Goal: Communication & Community: Connect with others

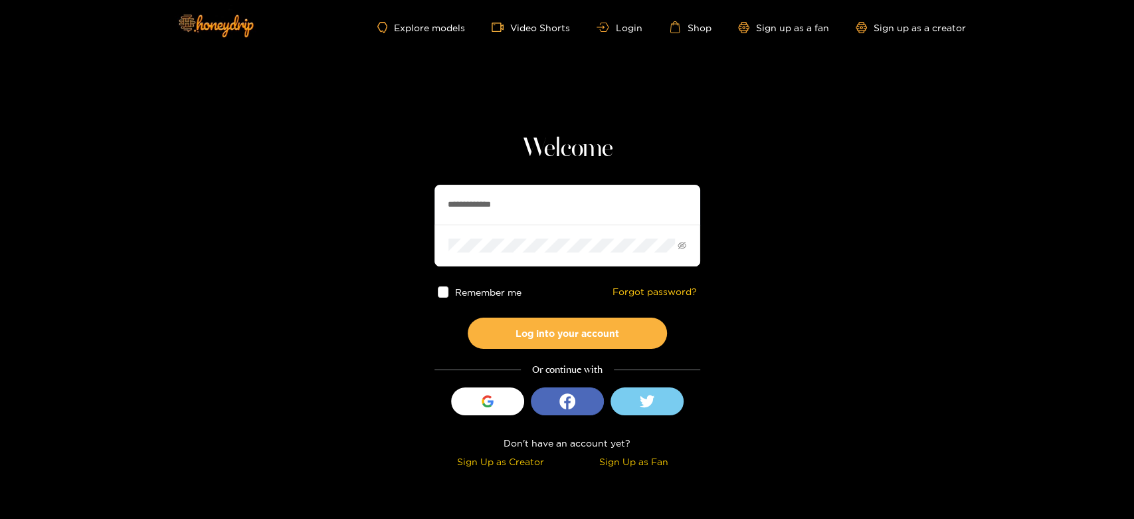
drag, startPoint x: 561, startPoint y: 189, endPoint x: 375, endPoint y: 183, distance: 185.4
click at [375, 183] on section "**********" at bounding box center [567, 236] width 1134 height 472
paste input "text"
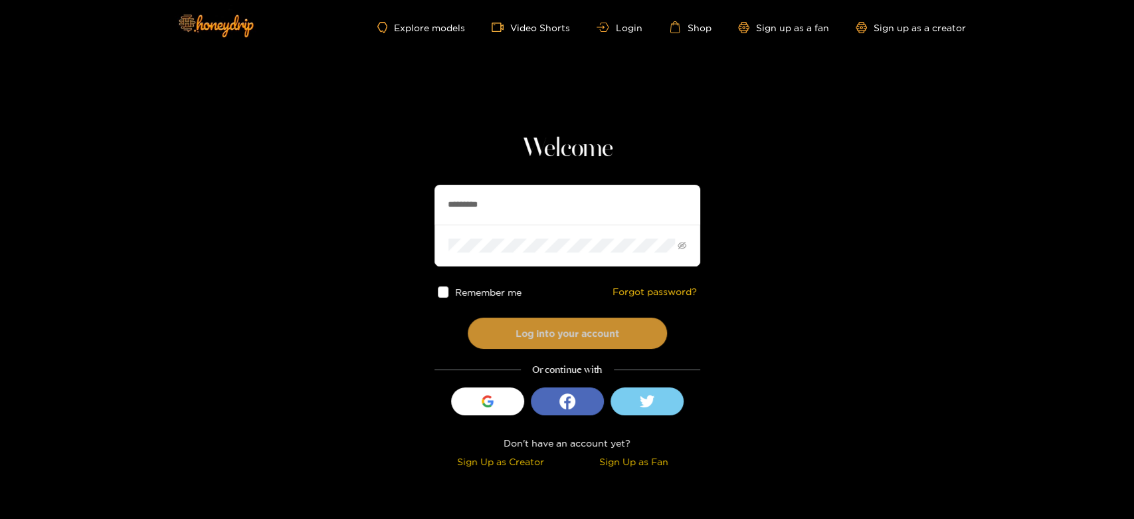
type input "*********"
click at [555, 328] on button "Log into your account" at bounding box center [567, 333] width 199 height 31
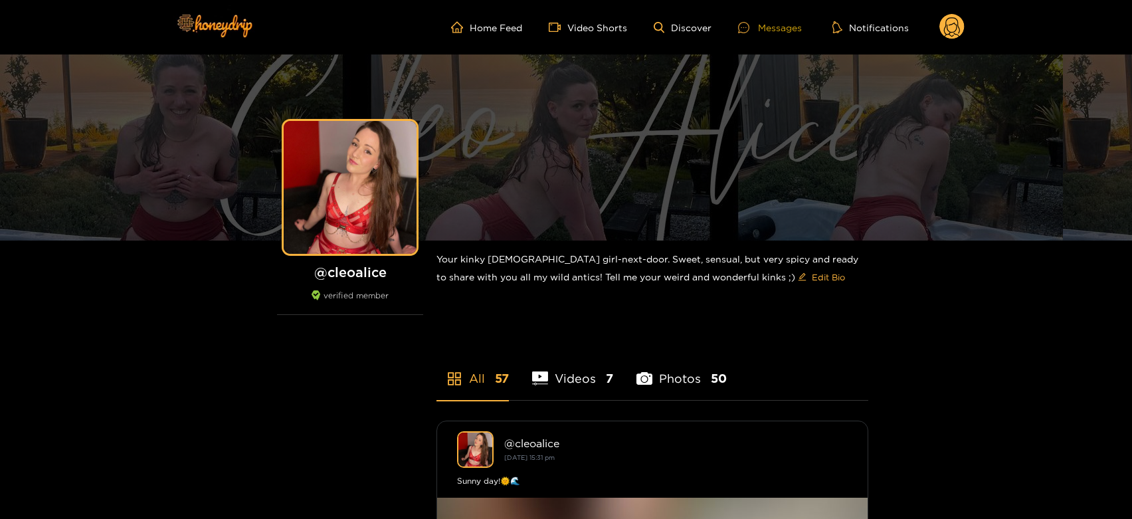
click at [792, 20] on div "Messages" at bounding box center [770, 27] width 64 height 15
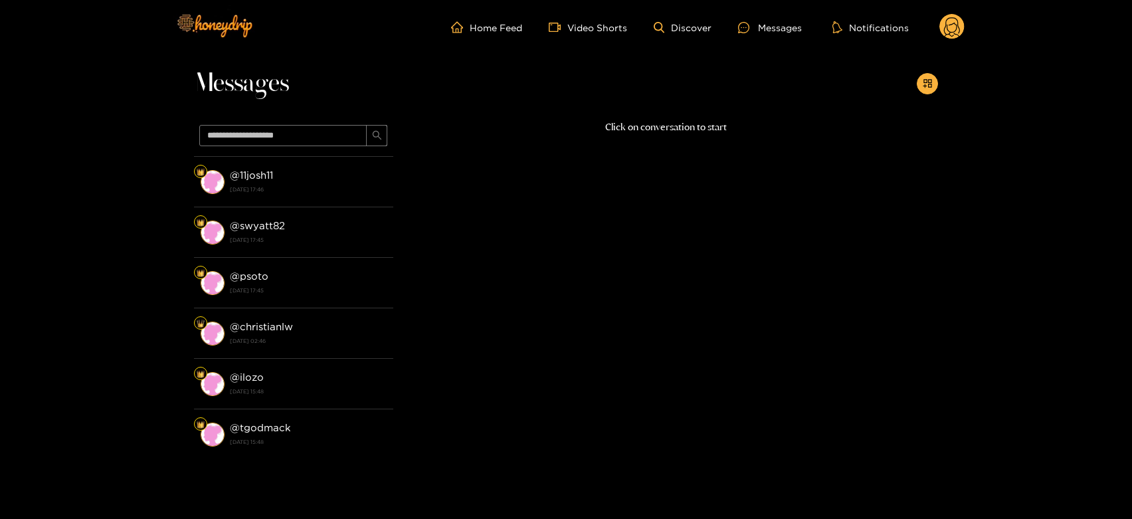
scroll to position [957, 0]
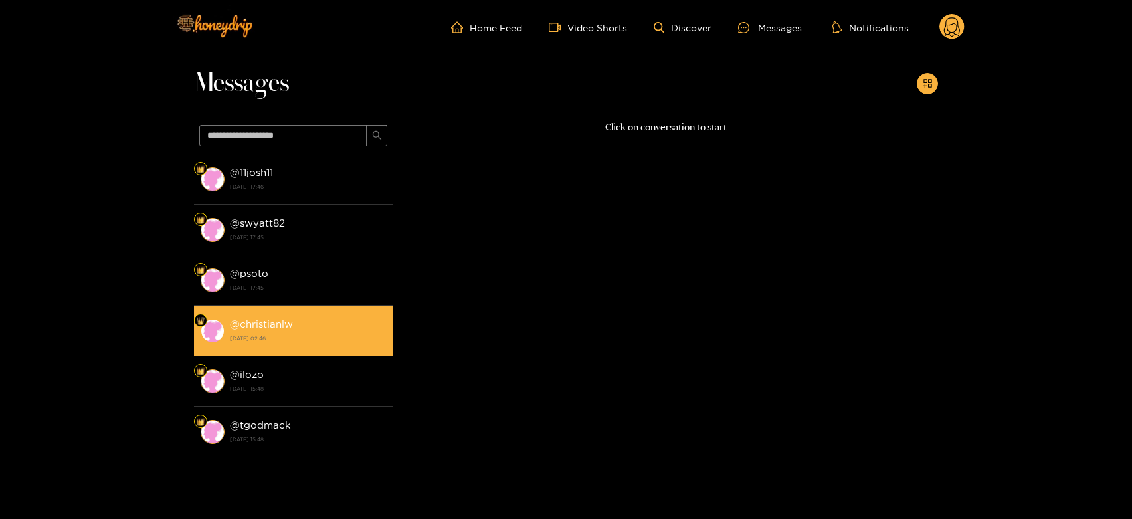
click at [280, 337] on strong "[DATE] 02:46" at bounding box center [308, 338] width 157 height 12
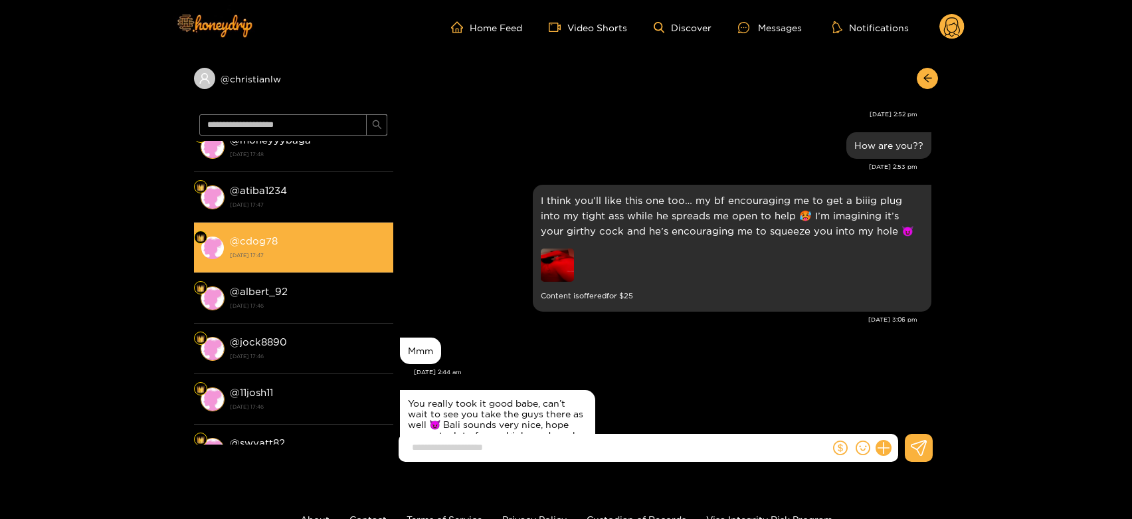
scroll to position [1807, 0]
click at [260, 235] on strong "@ cdog78" at bounding box center [254, 240] width 48 height 11
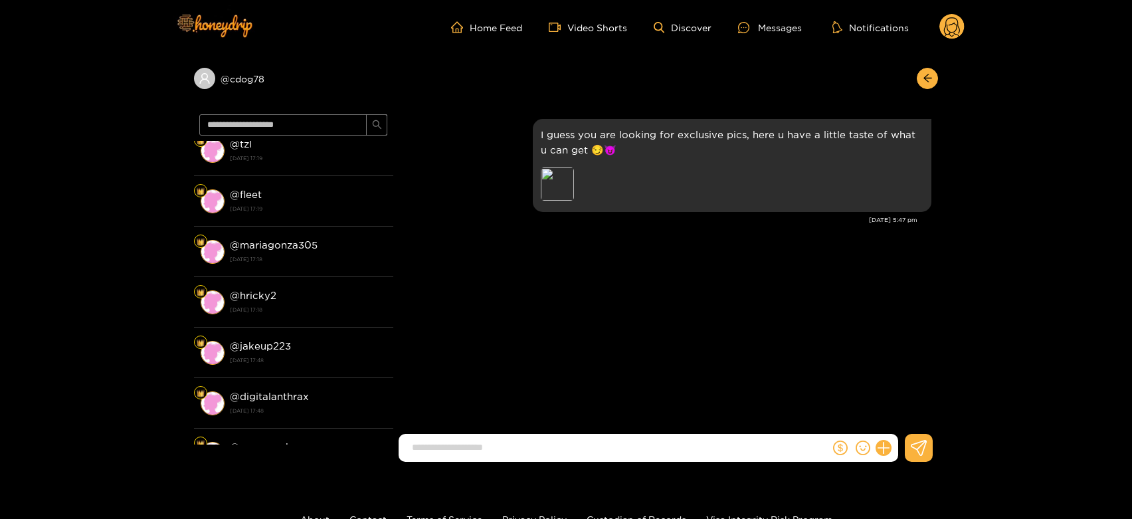
scroll to position [412, 0]
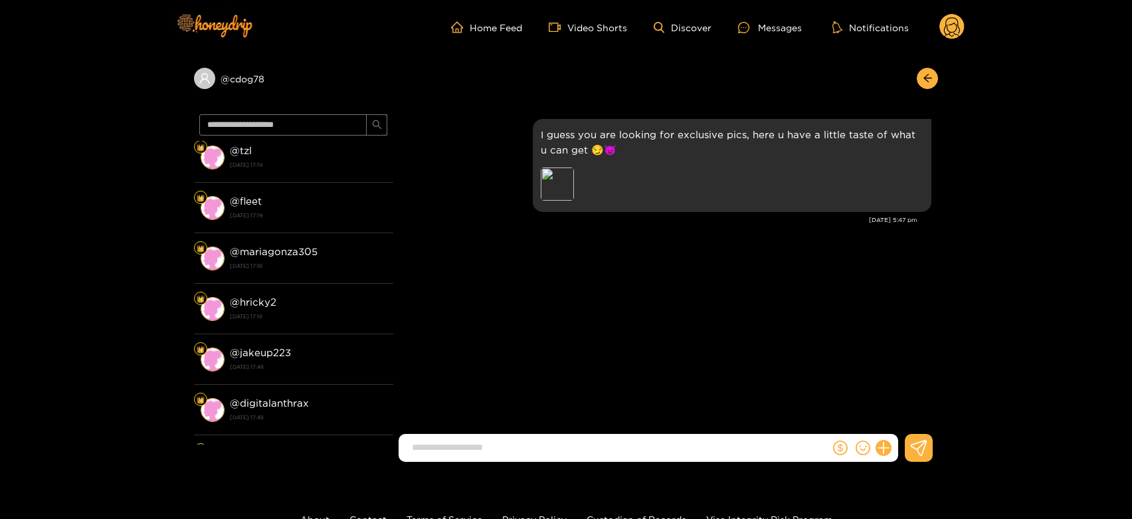
click at [249, 351] on strong "@ jakeup223" at bounding box center [260, 352] width 61 height 11
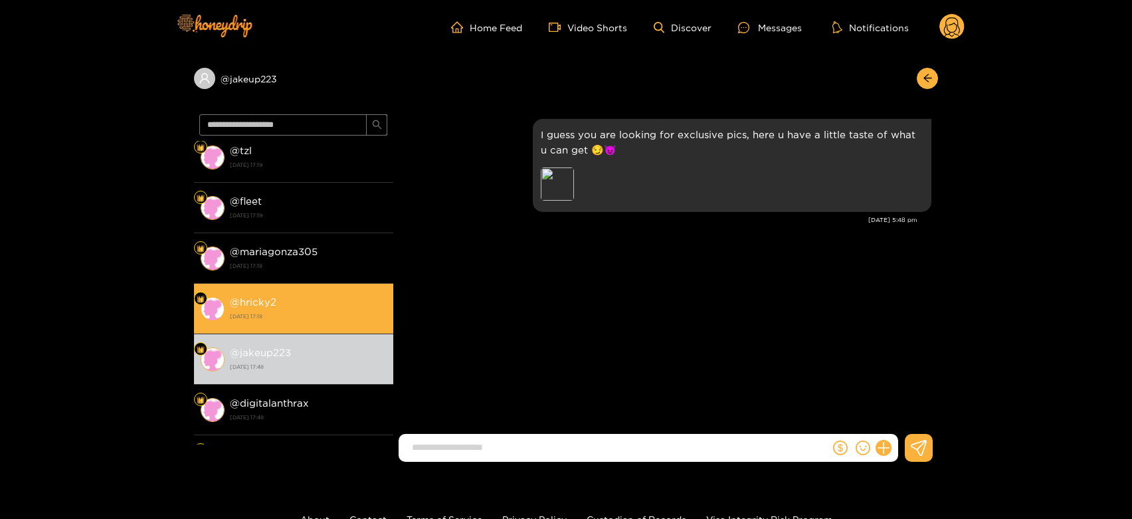
click at [300, 295] on div "@ hricky2 [DATE] 17:18" at bounding box center [308, 309] width 157 height 30
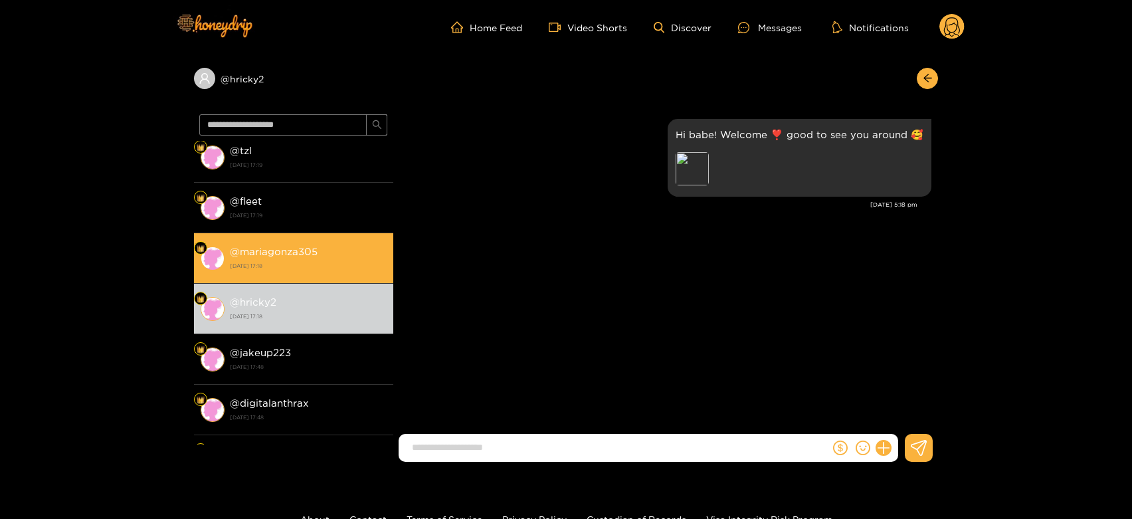
click at [321, 248] on div "@ mariagonza305 [DATE] 17:18" at bounding box center [308, 258] width 157 height 30
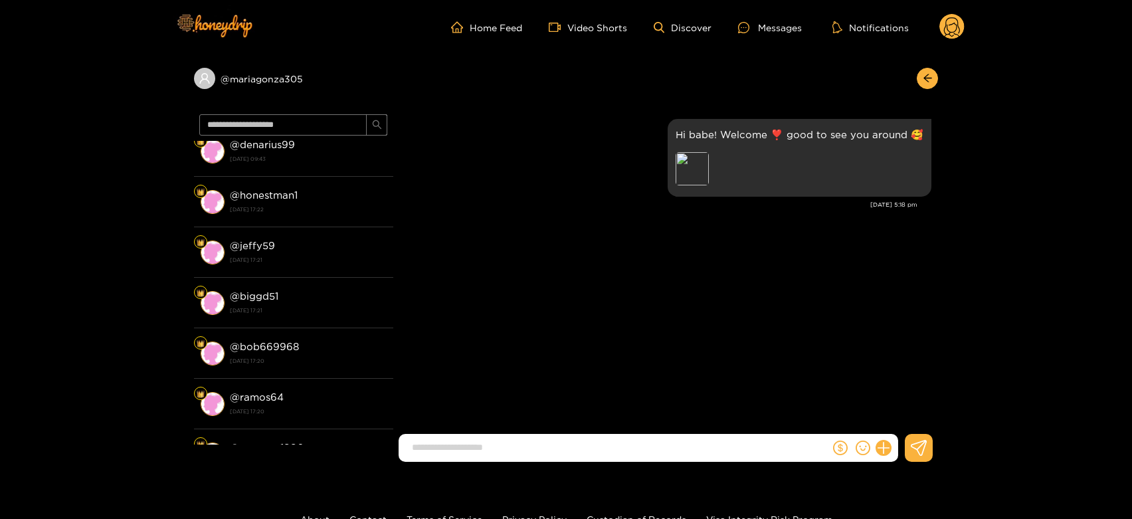
scroll to position [60, 0]
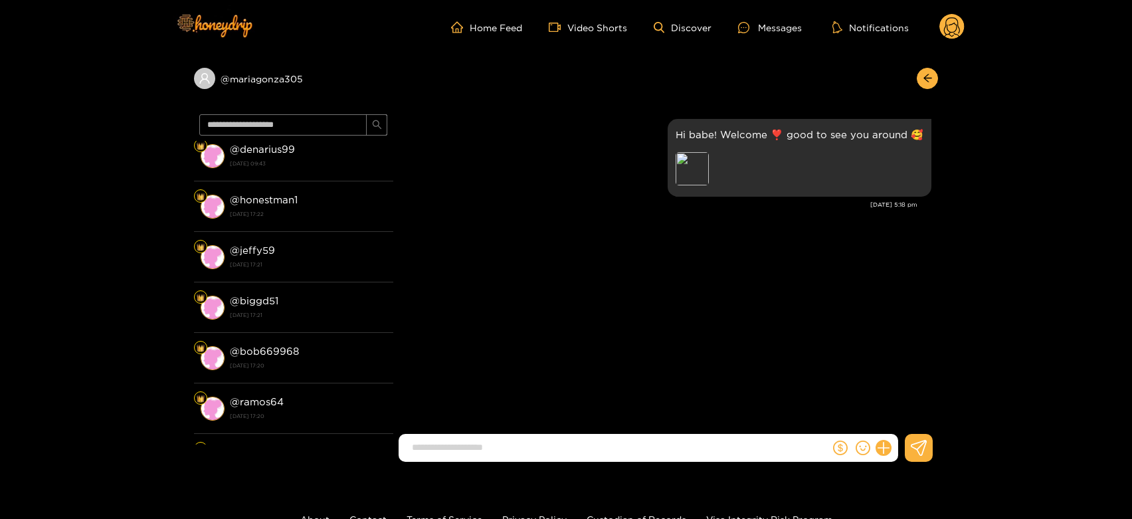
click at [321, 248] on div "@ jeffy59 [DATE] 17:21" at bounding box center [308, 257] width 157 height 30
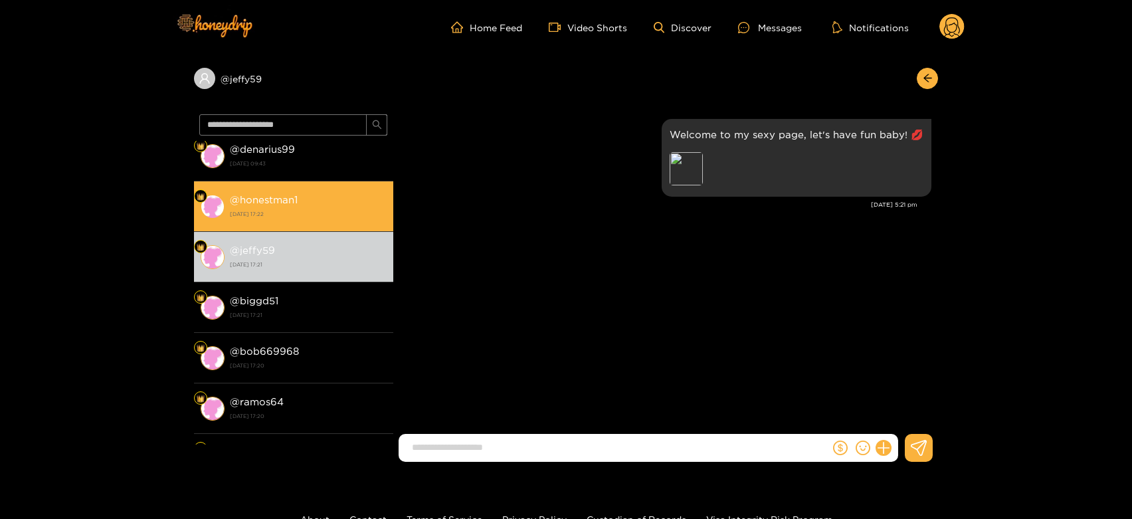
click at [325, 211] on strong "[DATE] 17:22" at bounding box center [308, 214] width 157 height 12
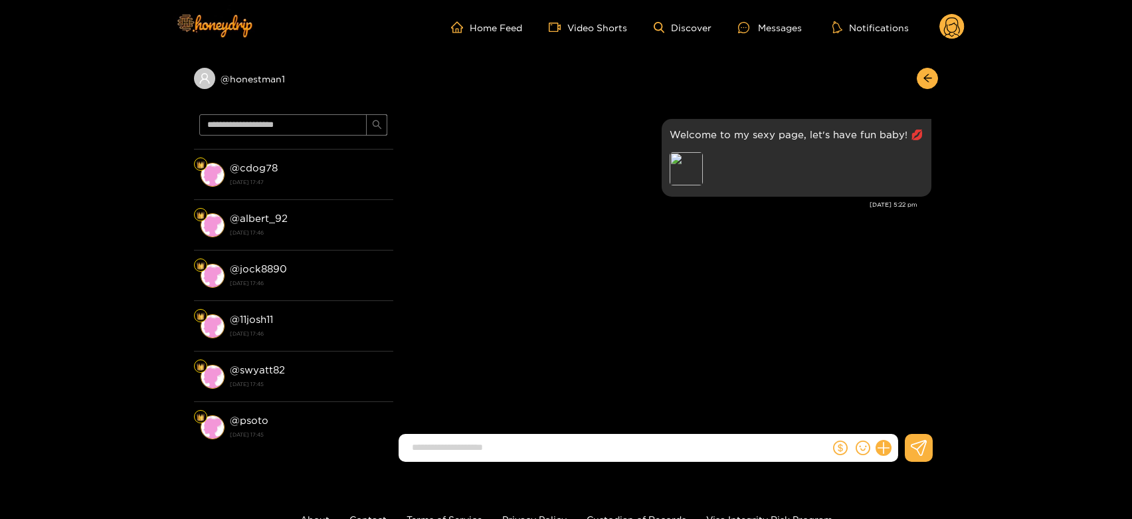
scroll to position [824, 0]
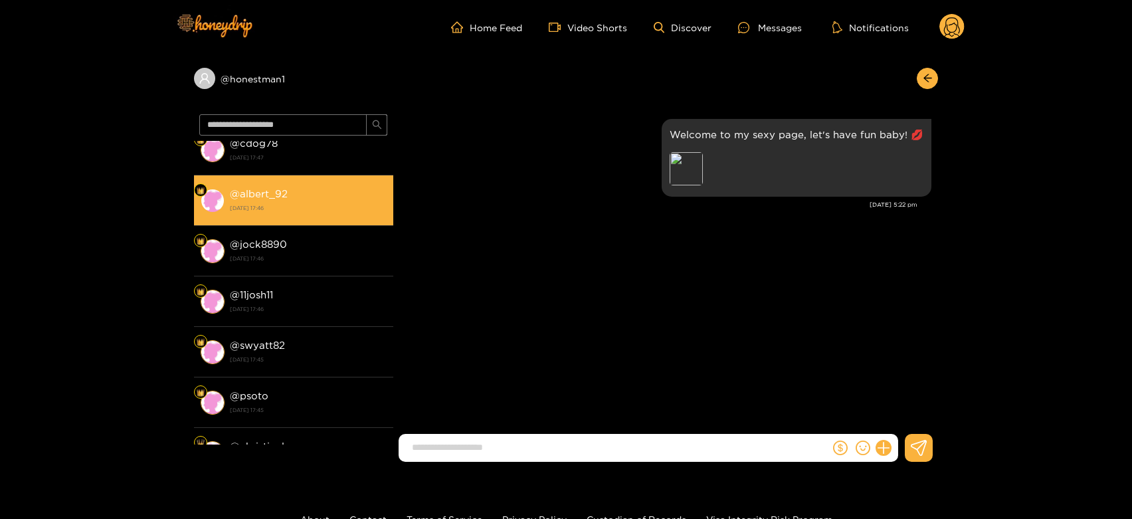
drag, startPoint x: 325, startPoint y: 211, endPoint x: 319, endPoint y: 219, distance: 10.4
click at [319, 219] on li "@ albert_92 [DATE] 17:46" at bounding box center [293, 200] width 199 height 50
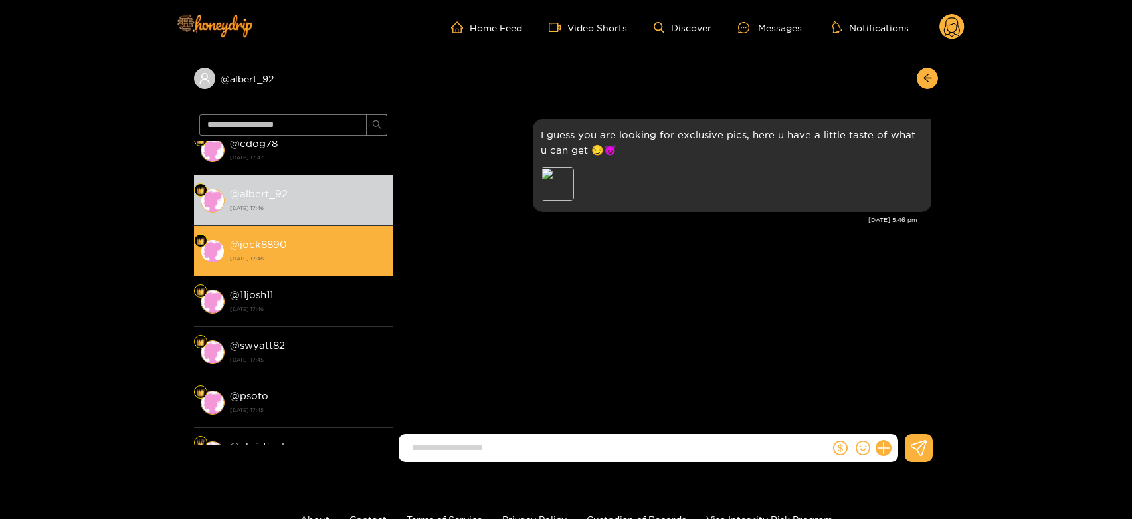
click at [314, 238] on div "@ jock8890 [DATE] 17:46" at bounding box center [308, 251] width 157 height 30
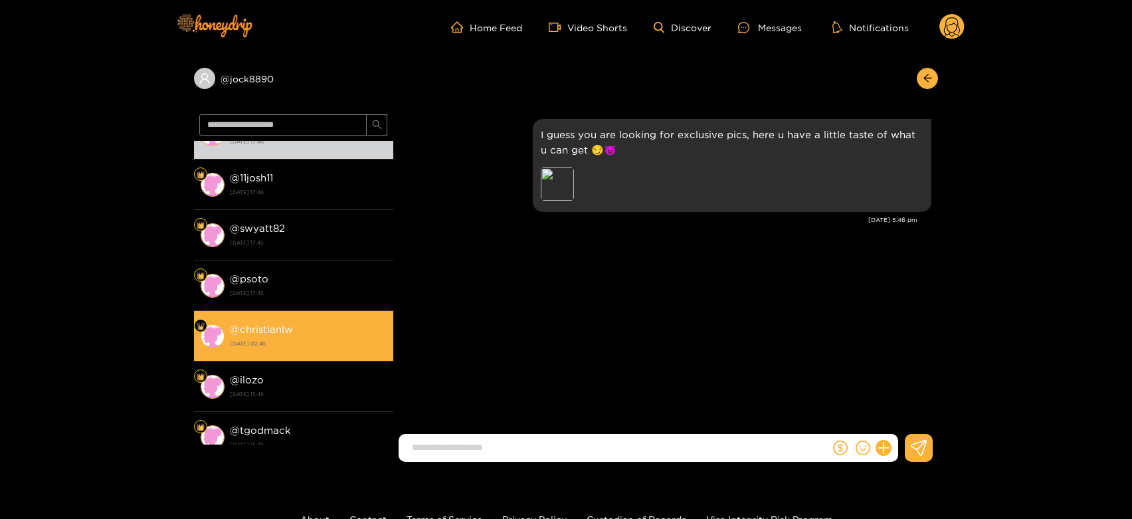
scroll to position [947, 0]
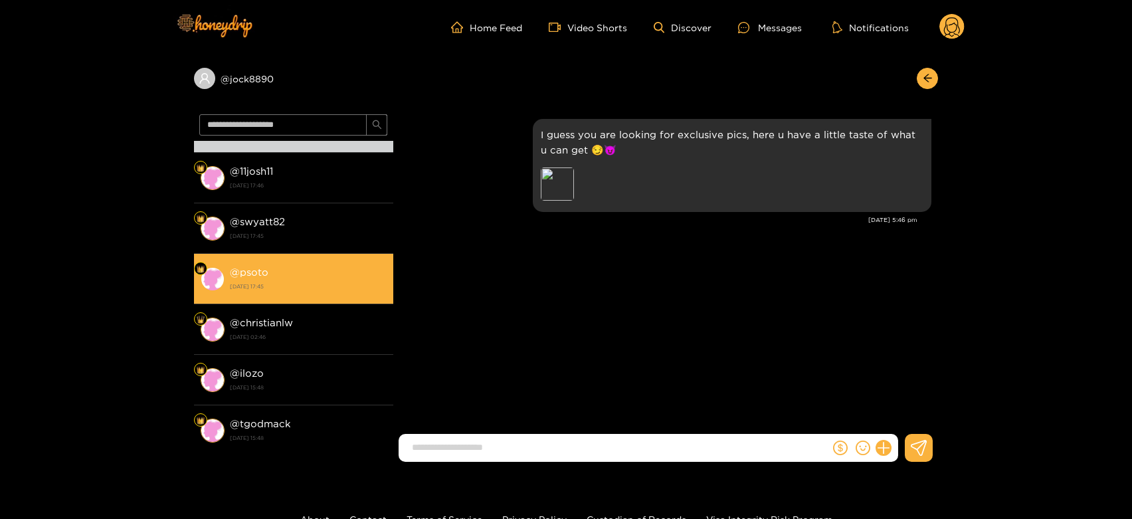
drag, startPoint x: 306, startPoint y: 315, endPoint x: 303, endPoint y: 276, distance: 38.6
click at [303, 276] on div "@ jswan1515 [DATE] 09:43 @ denarius99 [DATE] 09:43 @ honestman1 [DATE] 17:22 @ …" at bounding box center [293, 293] width 199 height 304
click at [303, 276] on div "@ psoto [DATE] 17:45" at bounding box center [308, 279] width 157 height 30
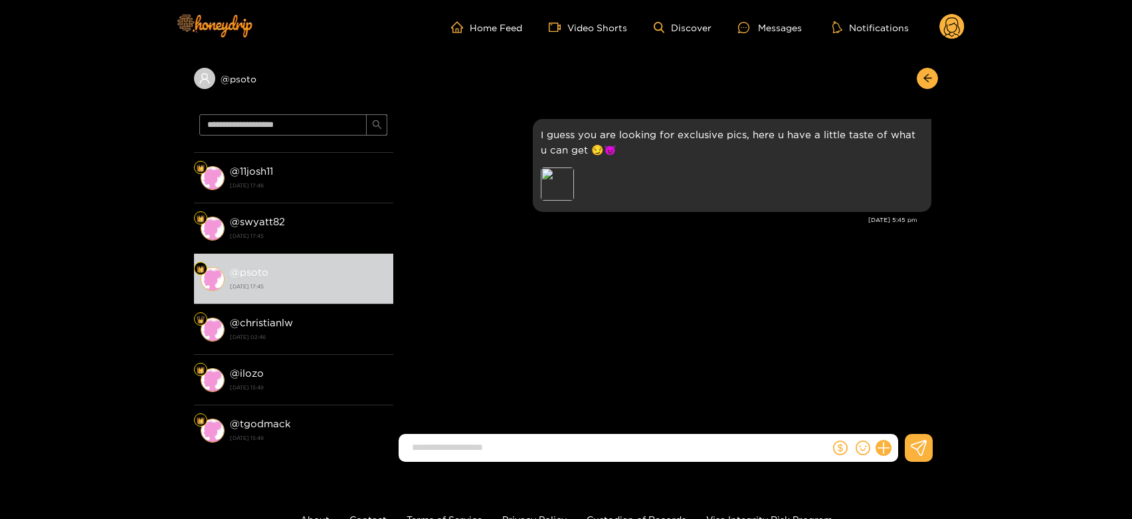
click at [957, 35] on icon at bounding box center [952, 28] width 16 height 23
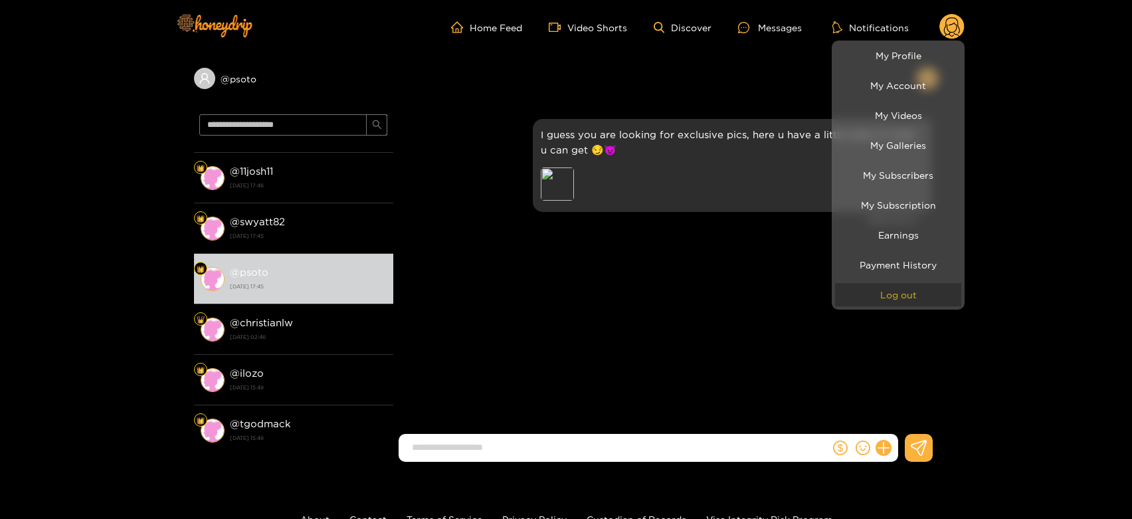
click at [875, 286] on button "Log out" at bounding box center [898, 294] width 126 height 23
